Goal: Information Seeking & Learning: Learn about a topic

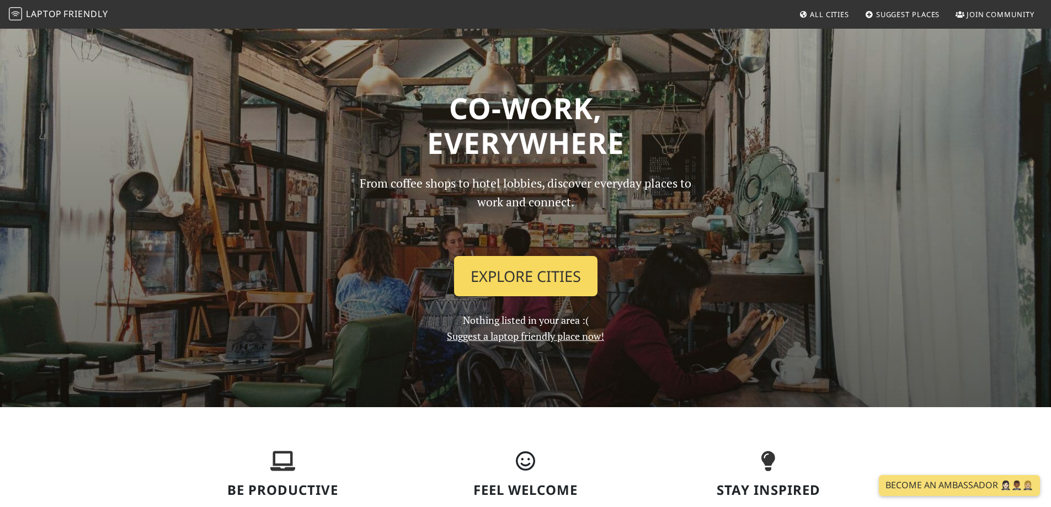
click at [537, 279] on link "Explore Cities" at bounding box center [525, 276] width 143 height 41
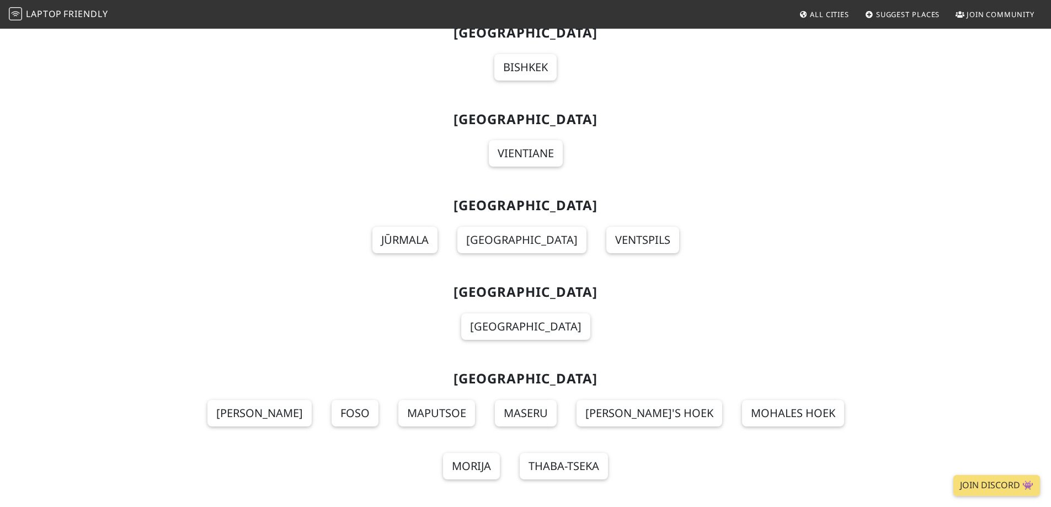
scroll to position [6732, 0]
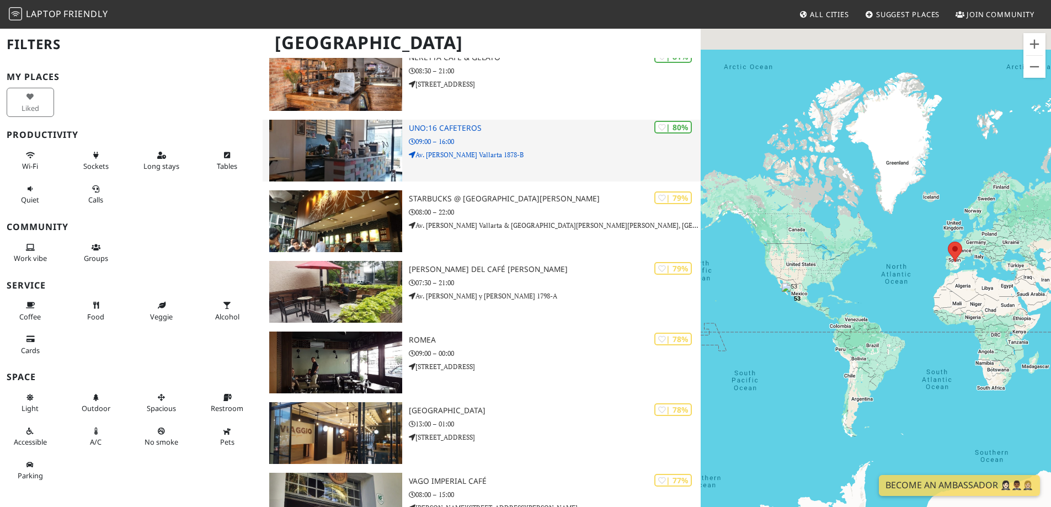
scroll to position [441, 0]
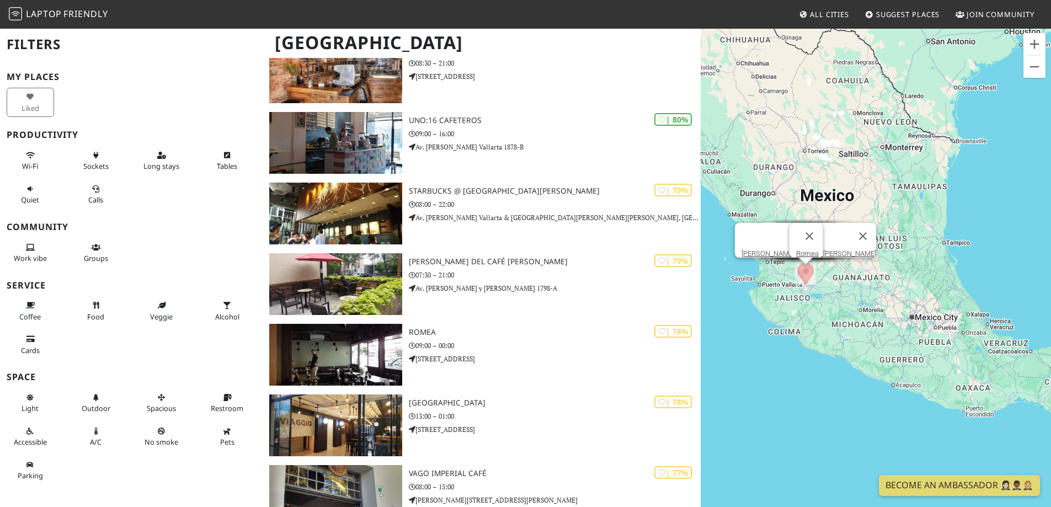
drag, startPoint x: 778, startPoint y: 368, endPoint x: 792, endPoint y: 261, distance: 107.5
click at [792, 261] on div "Bistrot Monraz House Starbucks Terranova Uno:16 Cafeteros Miguel Ángel Coffee T…" at bounding box center [876, 281] width 350 height 507
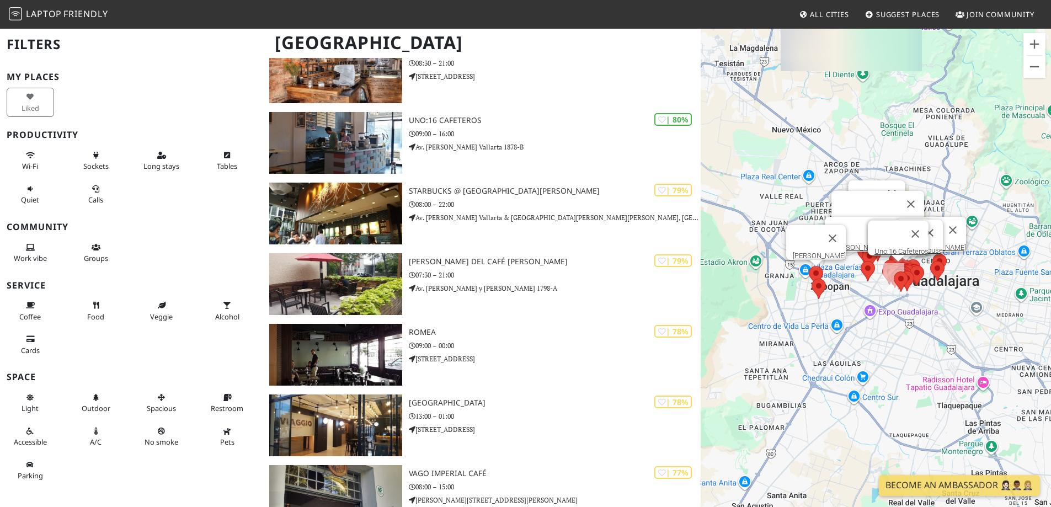
drag, startPoint x: 790, startPoint y: 211, endPoint x: 868, endPoint y: 347, distance: 156.0
click at [868, 347] on div "Bistrot Monraz House Starbucks Terranova Uno:16 Cafeteros Miguel Ángel Coffee T…" at bounding box center [876, 281] width 350 height 507
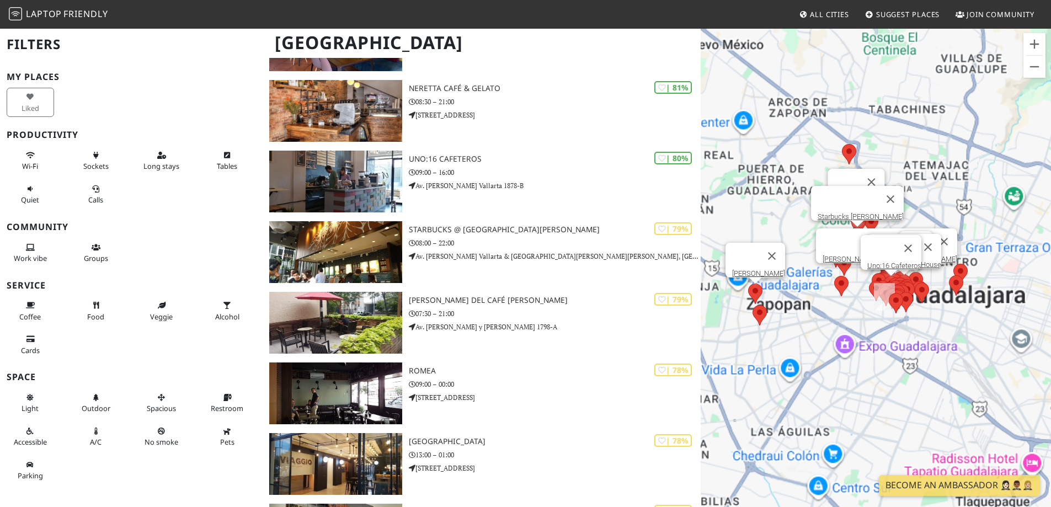
scroll to position [386, 0]
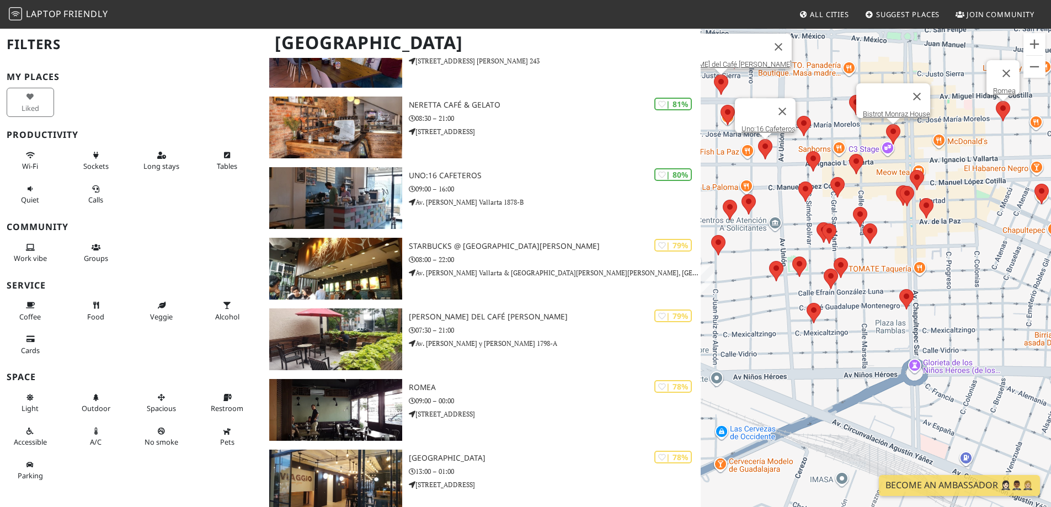
drag, startPoint x: 834, startPoint y: 337, endPoint x: 896, endPoint y: 276, distance: 87.0
click at [896, 276] on div "Bistrot Monraz House Starbucks Terranova Uno:16 Cafeteros Miguel Ángel Coffee T…" at bounding box center [876, 281] width 350 height 507
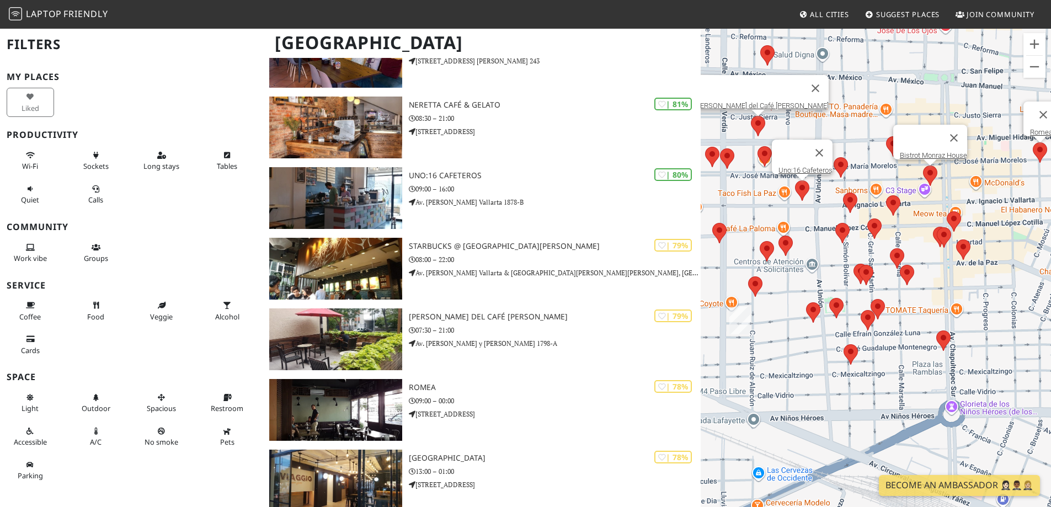
drag, startPoint x: 853, startPoint y: 262, endPoint x: 920, endPoint y: 331, distance: 96.4
click at [920, 331] on div "Bistrot Monraz House Starbucks Terranova Uno:16 Cafeteros Miguel Ángel Coffee T…" at bounding box center [876, 281] width 350 height 507
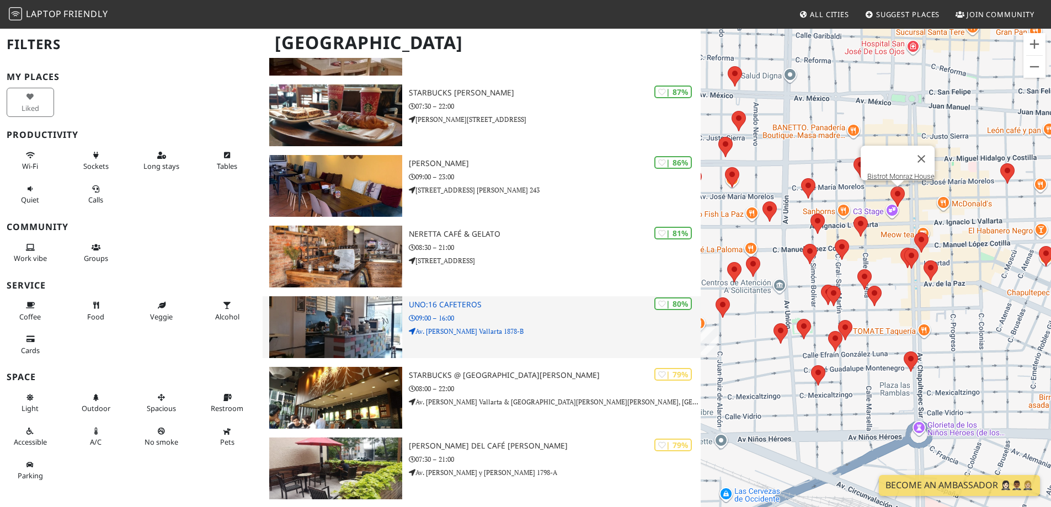
scroll to position [221, 0]
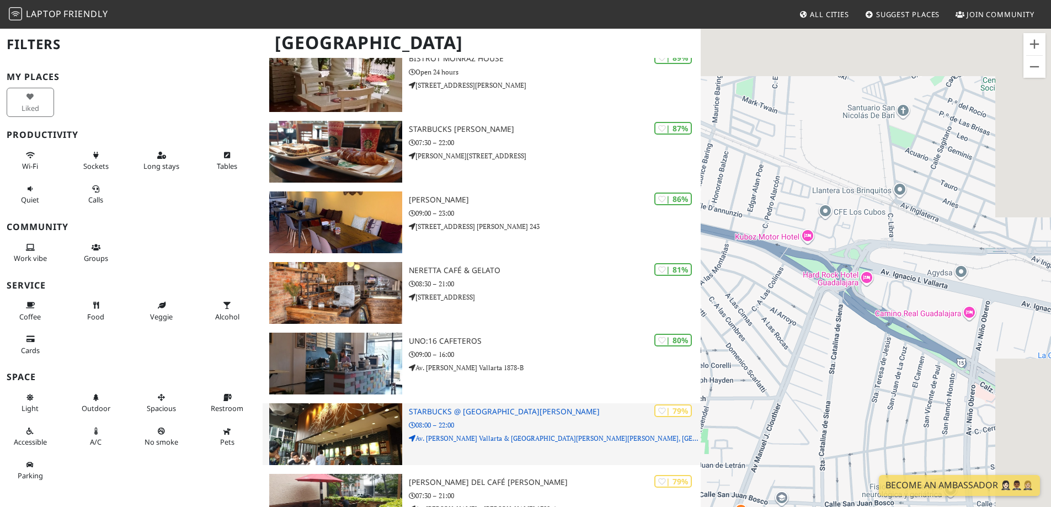
drag, startPoint x: 843, startPoint y: 292, endPoint x: 640, endPoint y: 412, distance: 235.7
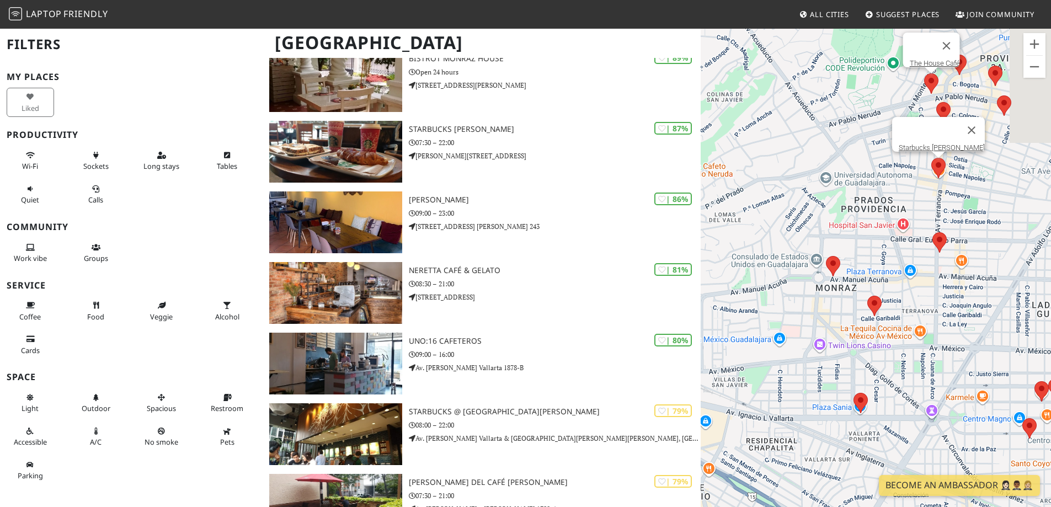
drag, startPoint x: 892, startPoint y: 329, endPoint x: 790, endPoint y: 412, distance: 131.0
click at [790, 412] on div "Bistrot Monraz House Starbucks Terranova The House Café" at bounding box center [876, 281] width 350 height 507
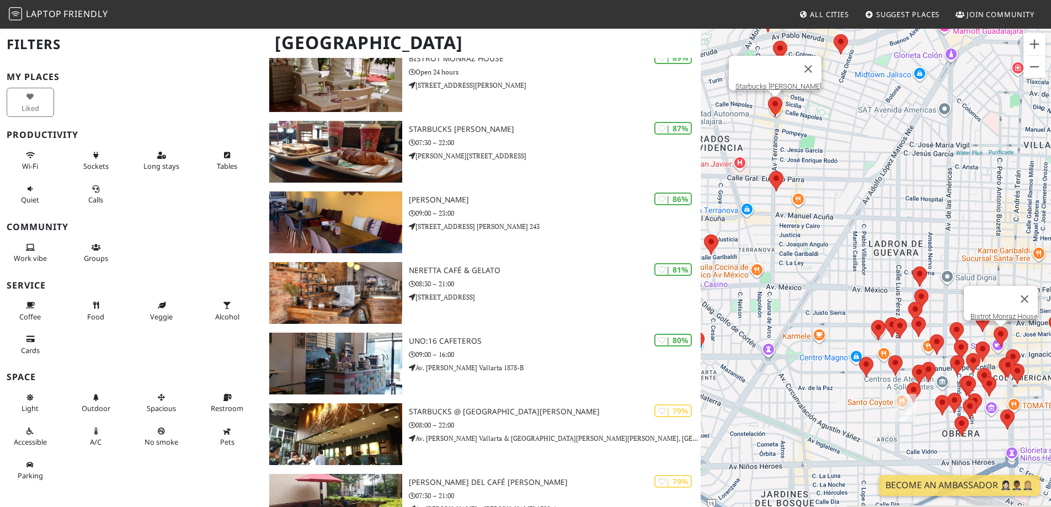
drag, startPoint x: 912, startPoint y: 353, endPoint x: 736, endPoint y: 268, distance: 194.7
click at [736, 269] on div "Bistrot Monraz House Starbucks Terranova The House Café" at bounding box center [876, 281] width 350 height 507
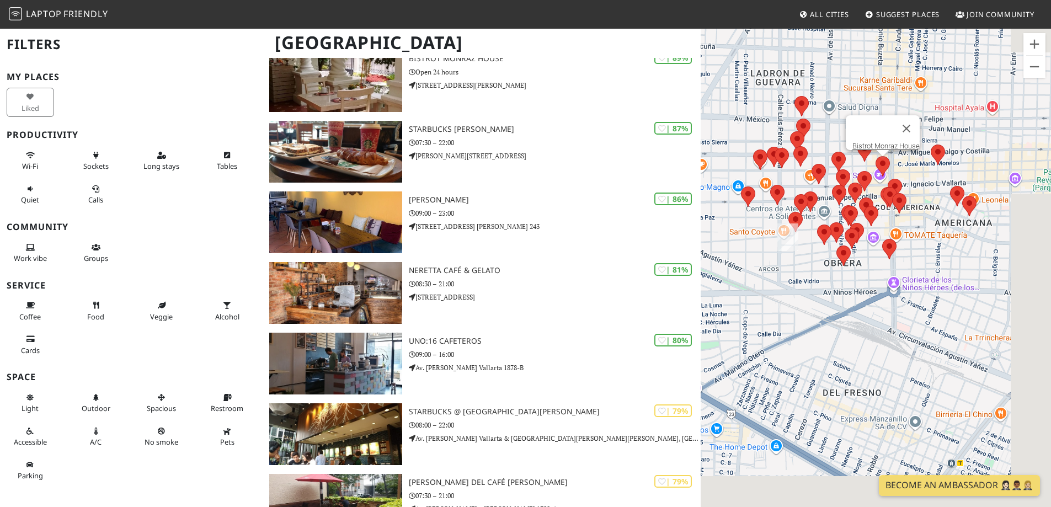
drag, startPoint x: 978, startPoint y: 414, endPoint x: 872, endPoint y: 272, distance: 177.5
click at [872, 272] on div "Bistrot Monraz House Starbucks Terranova The House Café" at bounding box center [876, 281] width 350 height 507
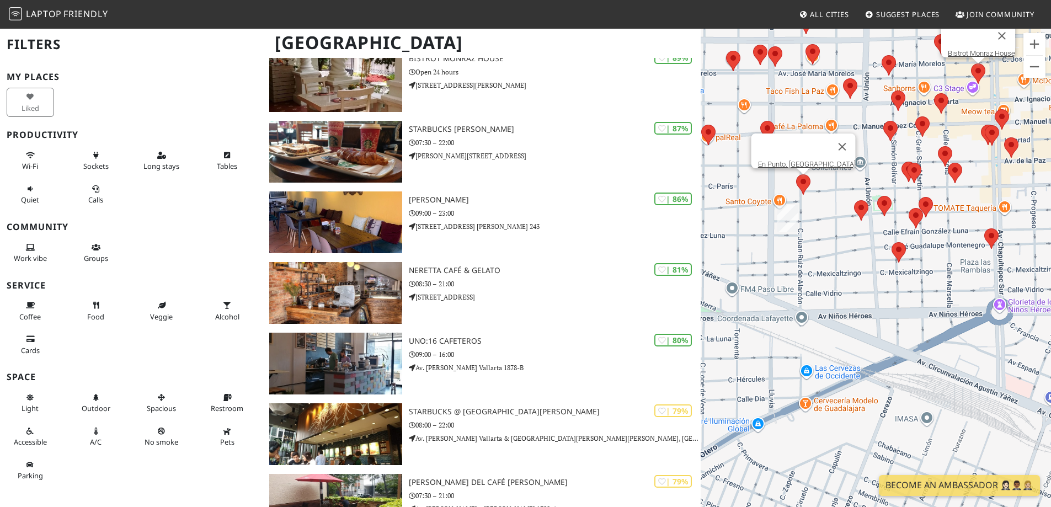
click at [796, 174] on area at bounding box center [796, 174] width 0 height 0
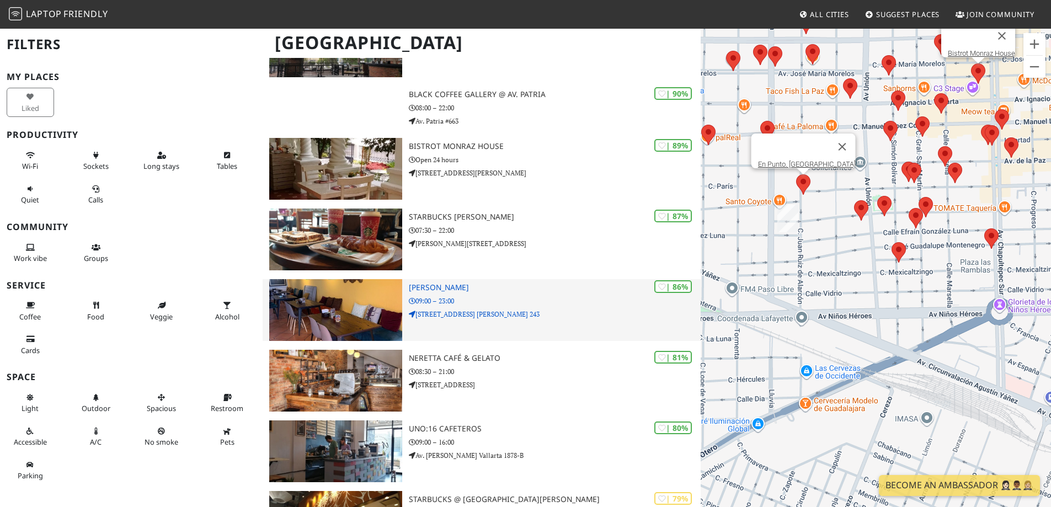
scroll to position [0, 0]
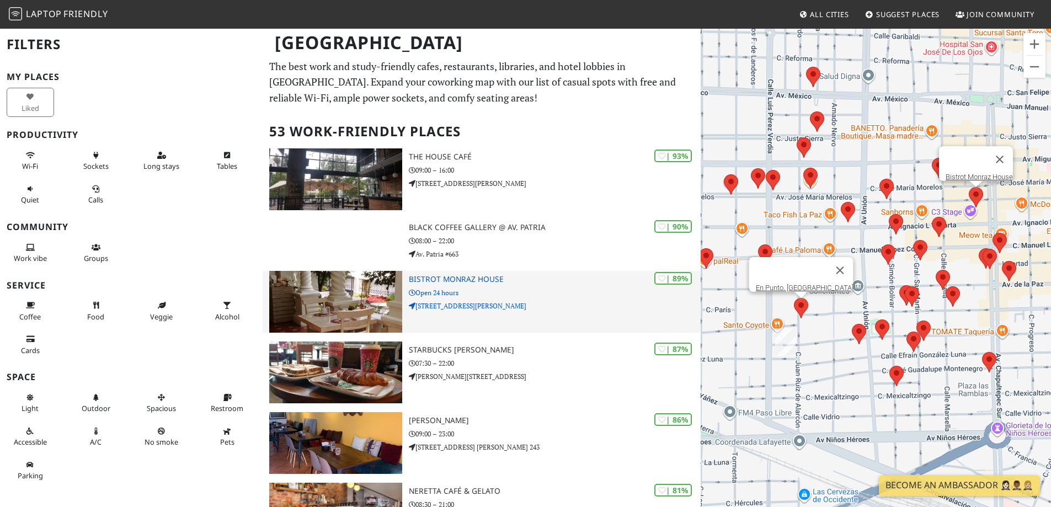
click at [517, 284] on div "| 89% Bistrot Monraz House Open 24 hours Calle Pedro Moreno 1543" at bounding box center [555, 302] width 292 height 62
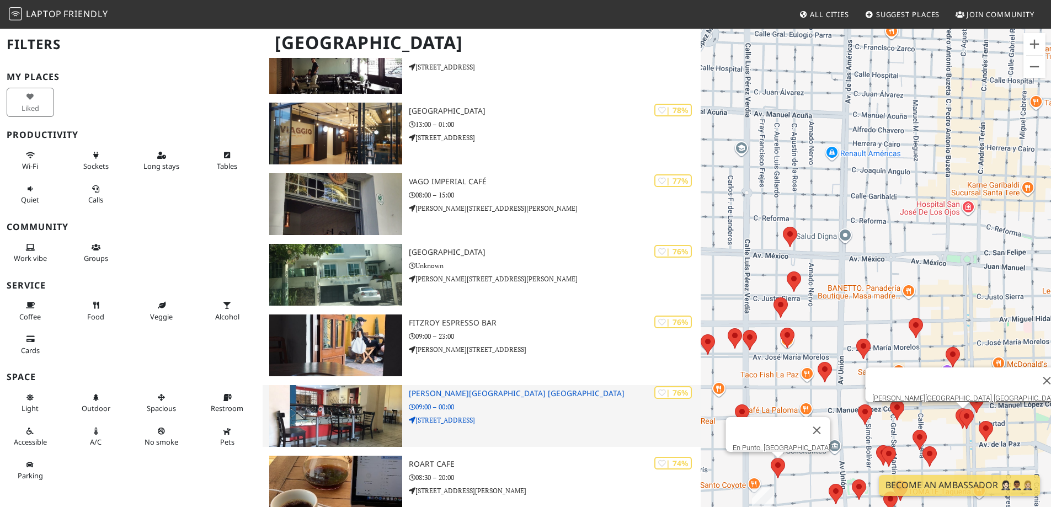
scroll to position [828, 0]
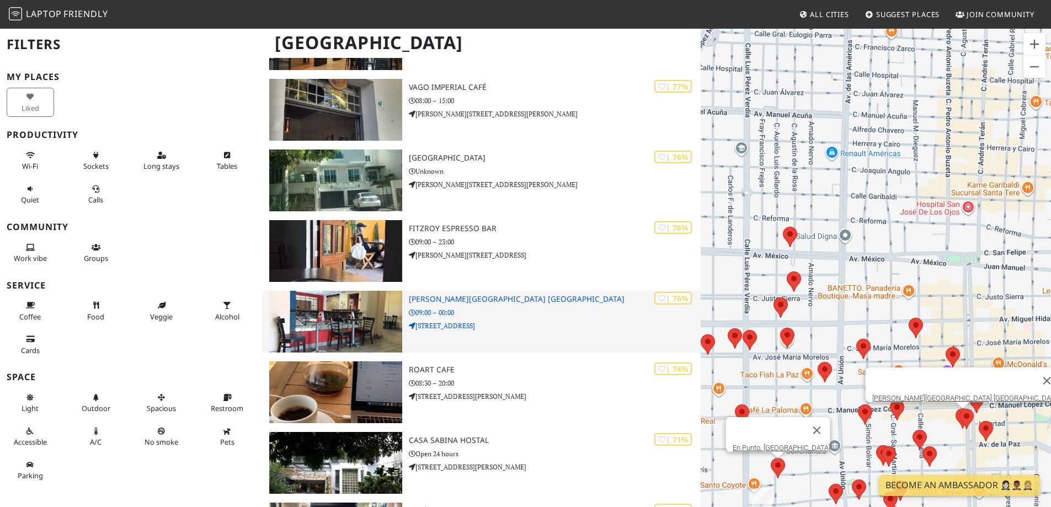
click at [524, 321] on p "Av Chapultepec Sur 208" at bounding box center [555, 326] width 292 height 10
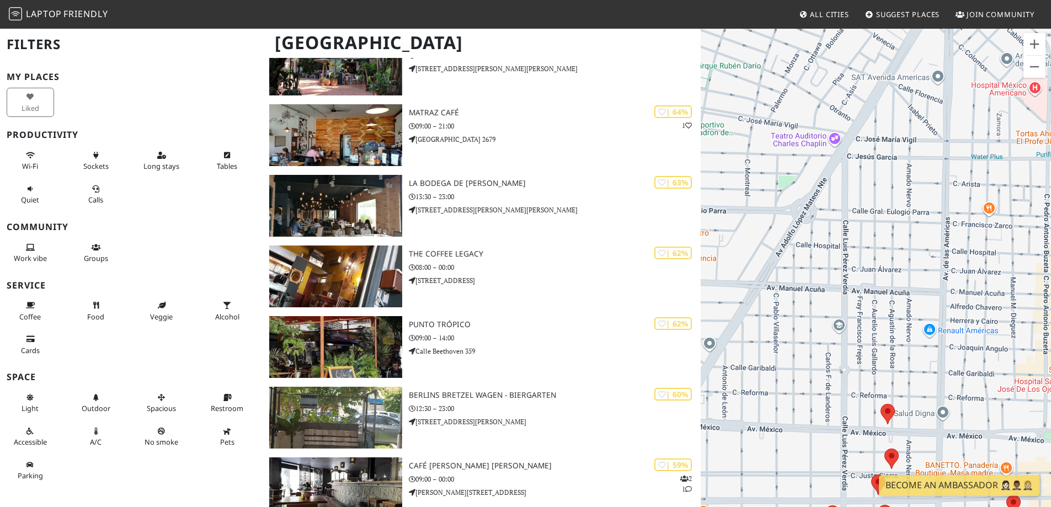
scroll to position [2428, 0]
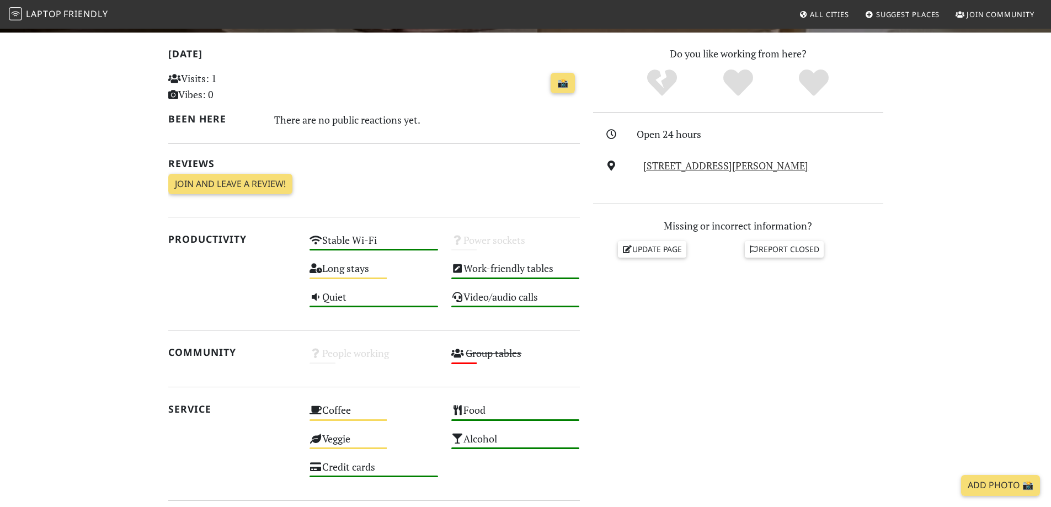
scroll to position [331, 0]
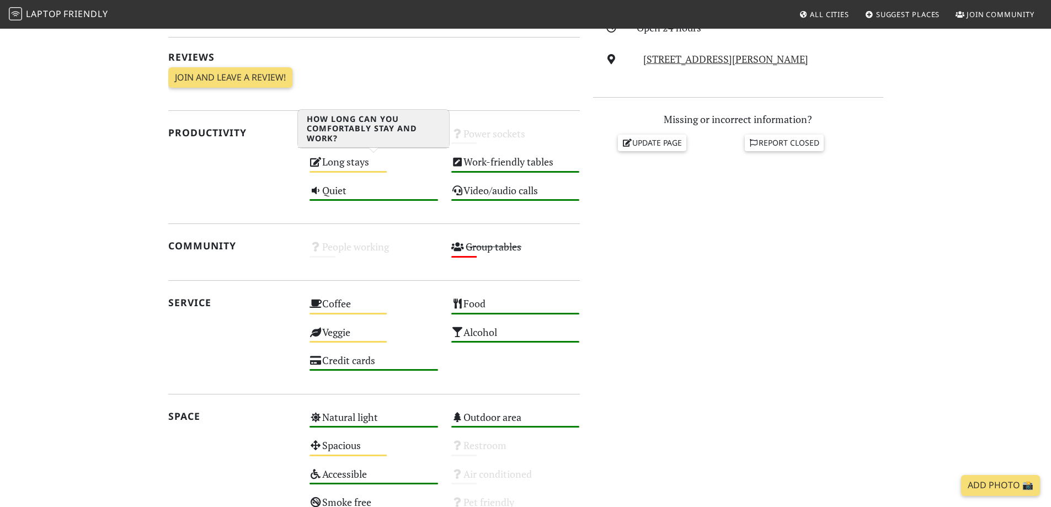
click at [370, 164] on div "Long stays Medium" at bounding box center [374, 167] width 142 height 28
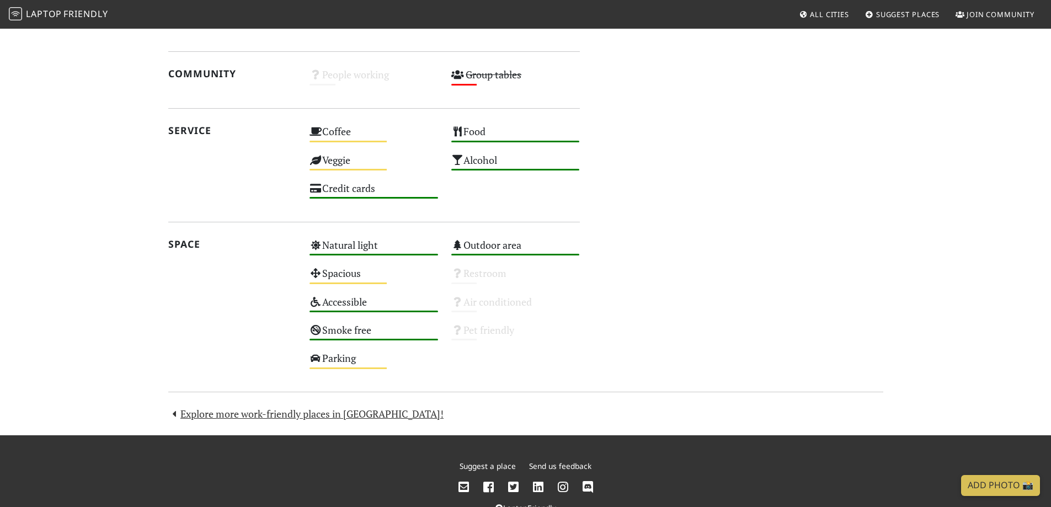
scroll to position [535, 0]
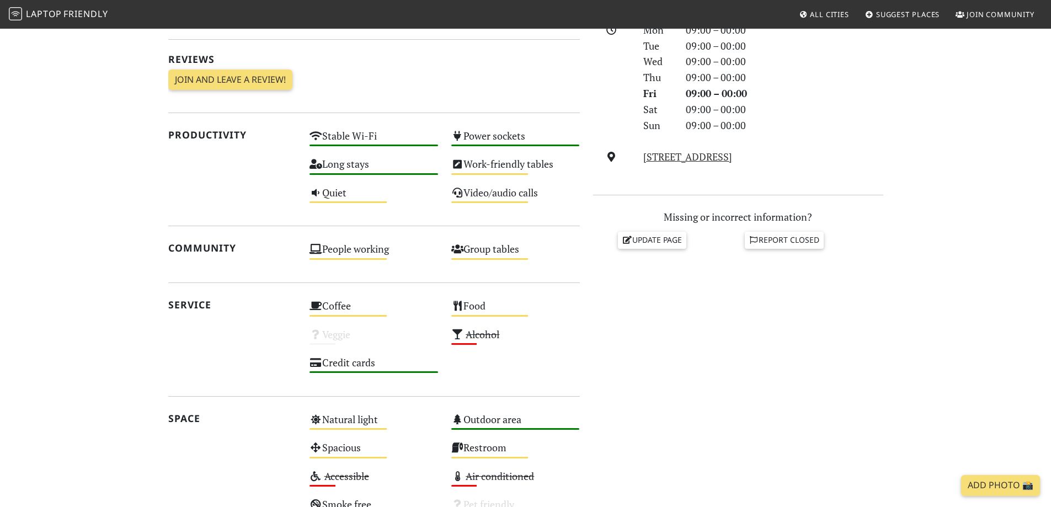
scroll to position [331, 0]
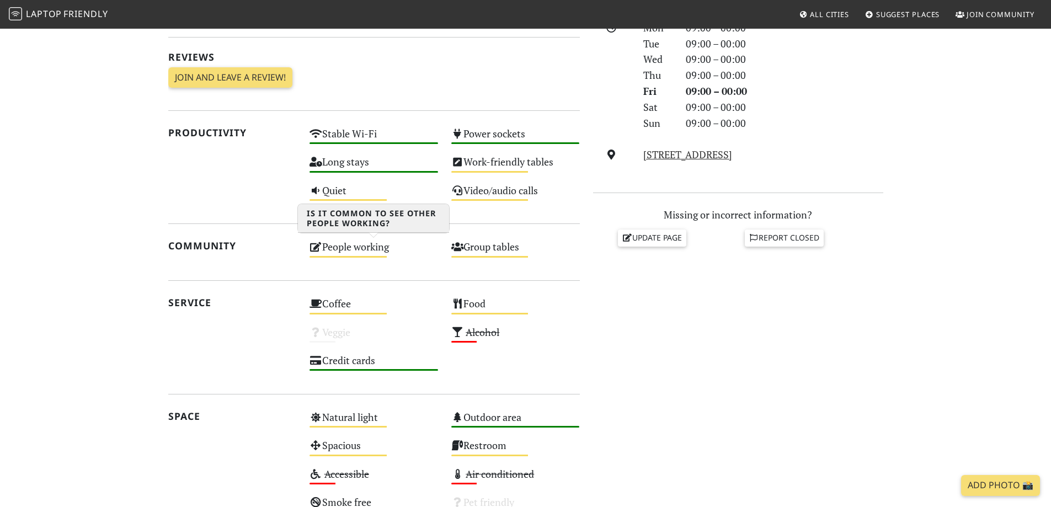
click at [364, 262] on div "People working Medium" at bounding box center [374, 252] width 142 height 28
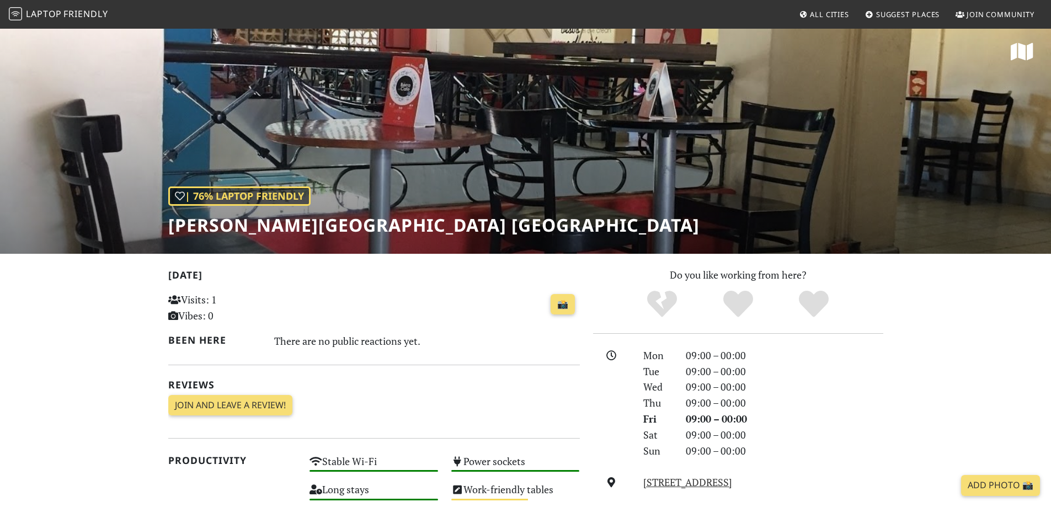
scroll to position [0, 0]
